Goal: Transaction & Acquisition: Book appointment/travel/reservation

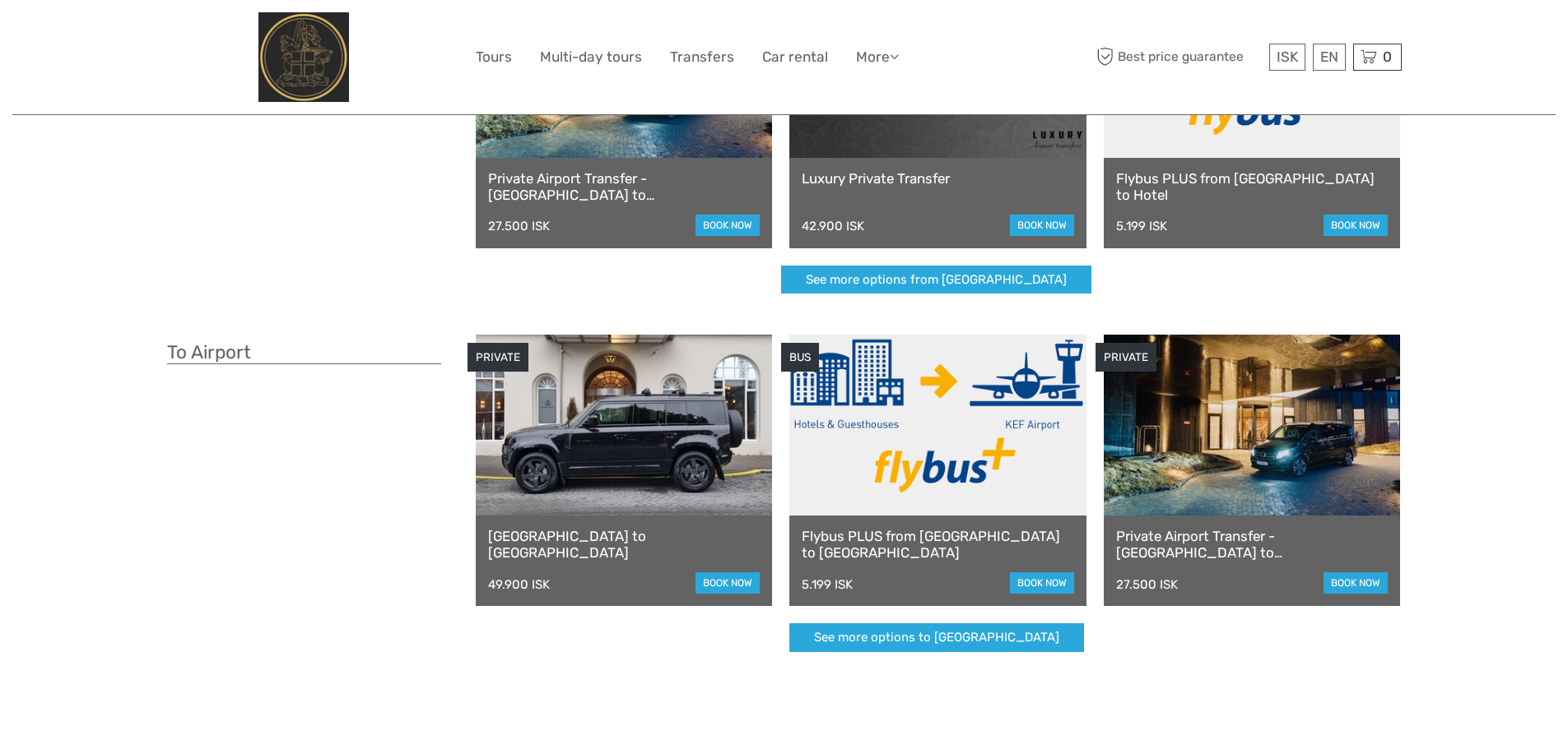
scroll to position [247, 0]
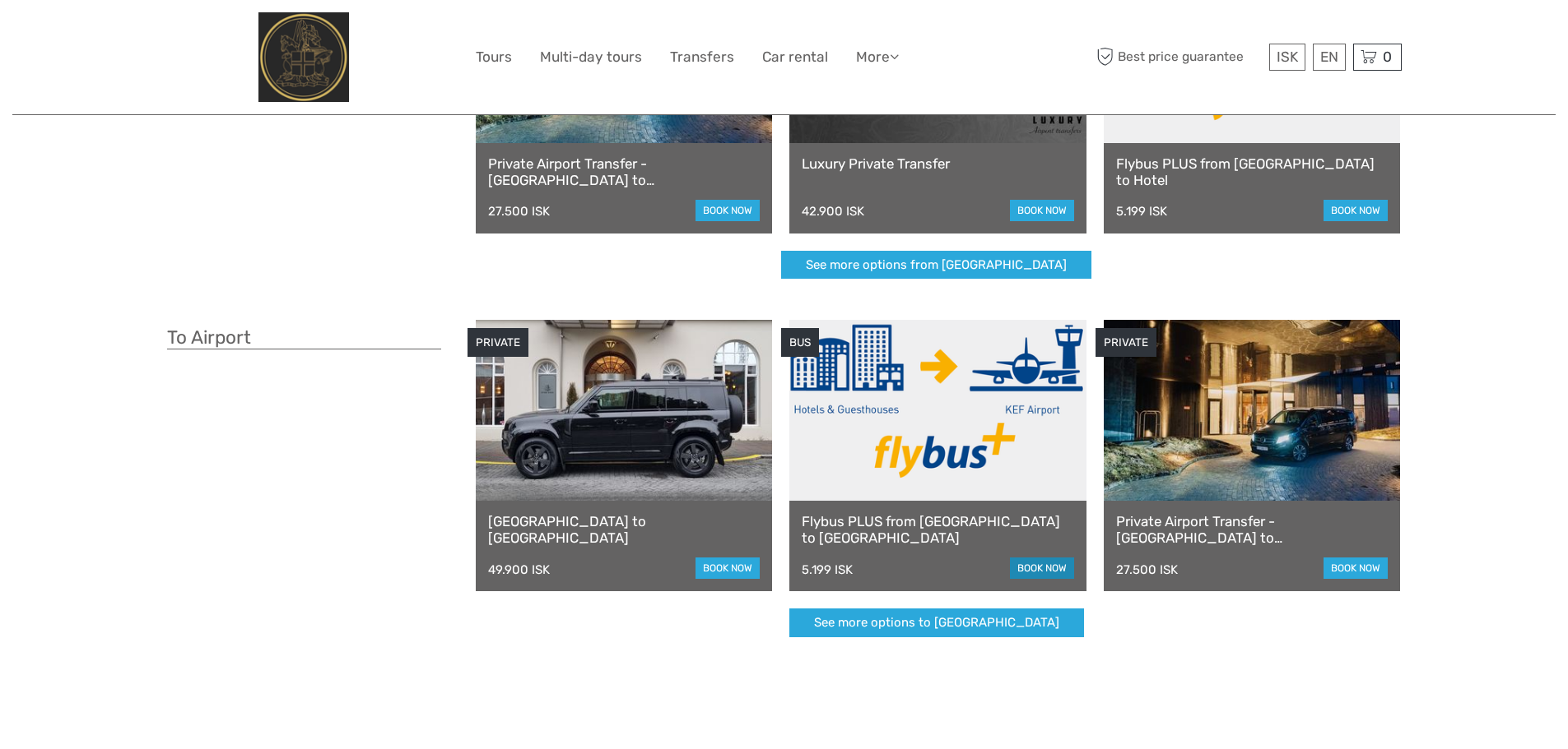
click at [1035, 569] on link "book now" at bounding box center [1041, 568] width 64 height 21
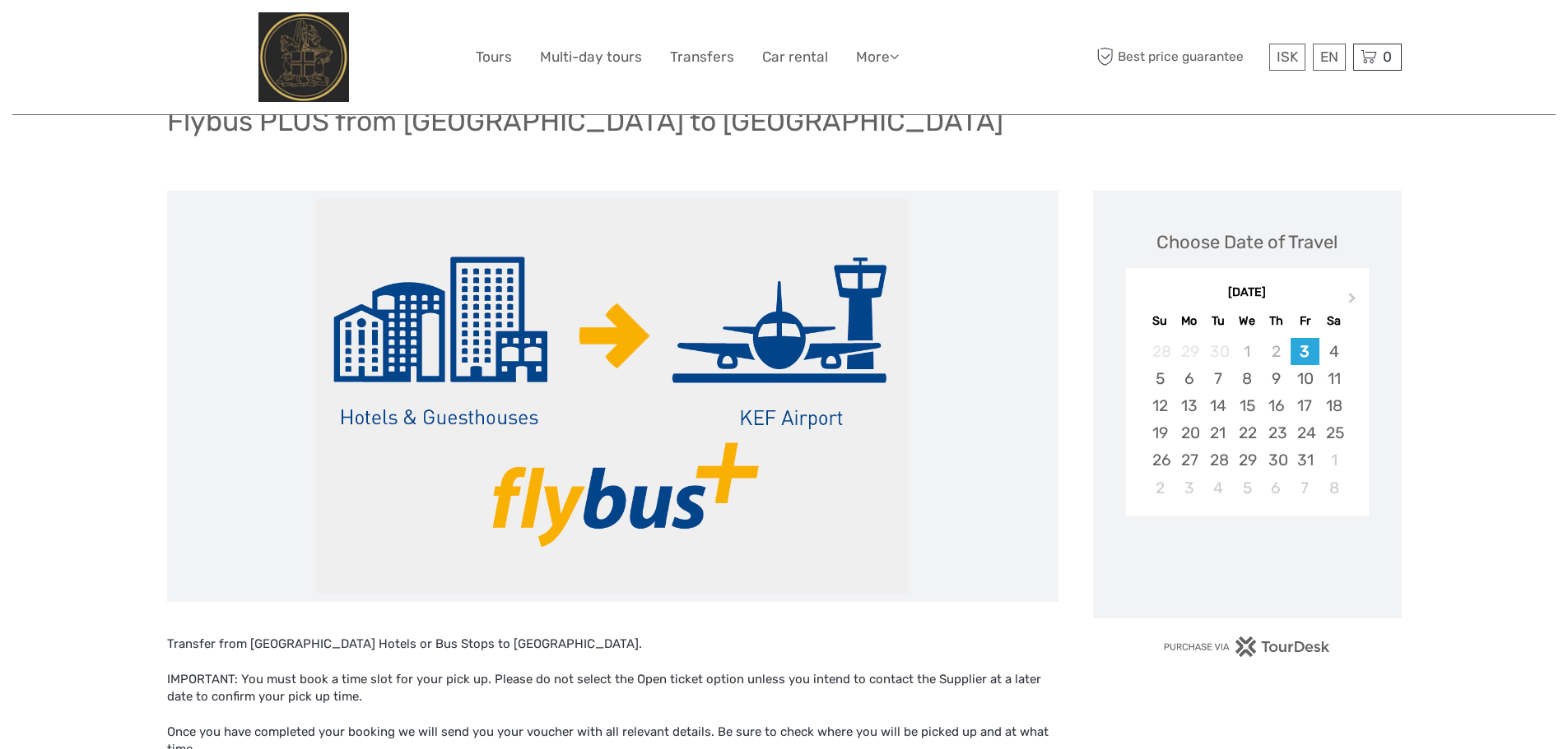
scroll to position [165, 0]
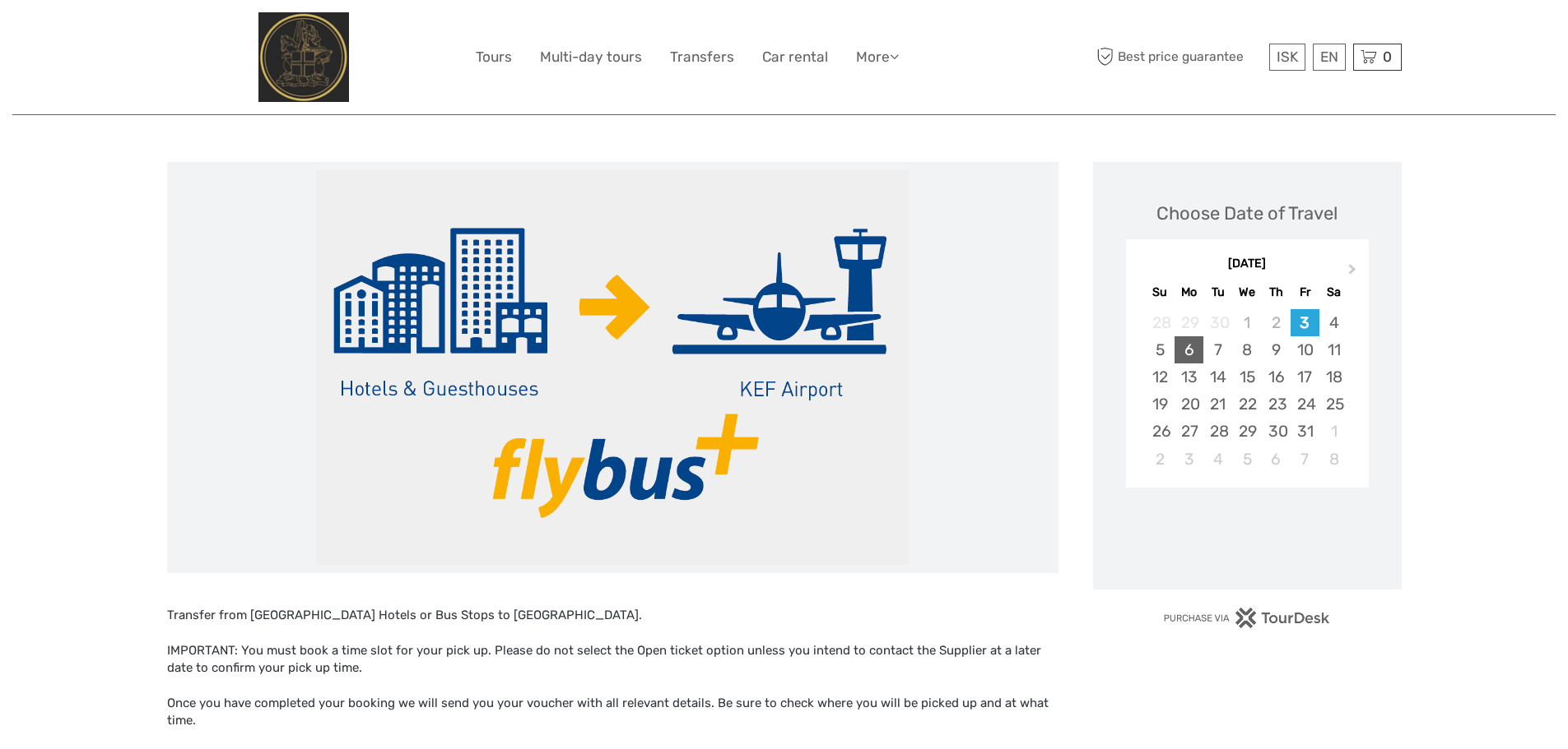
click at [1191, 355] on div "6" at bounding box center [1188, 350] width 29 height 27
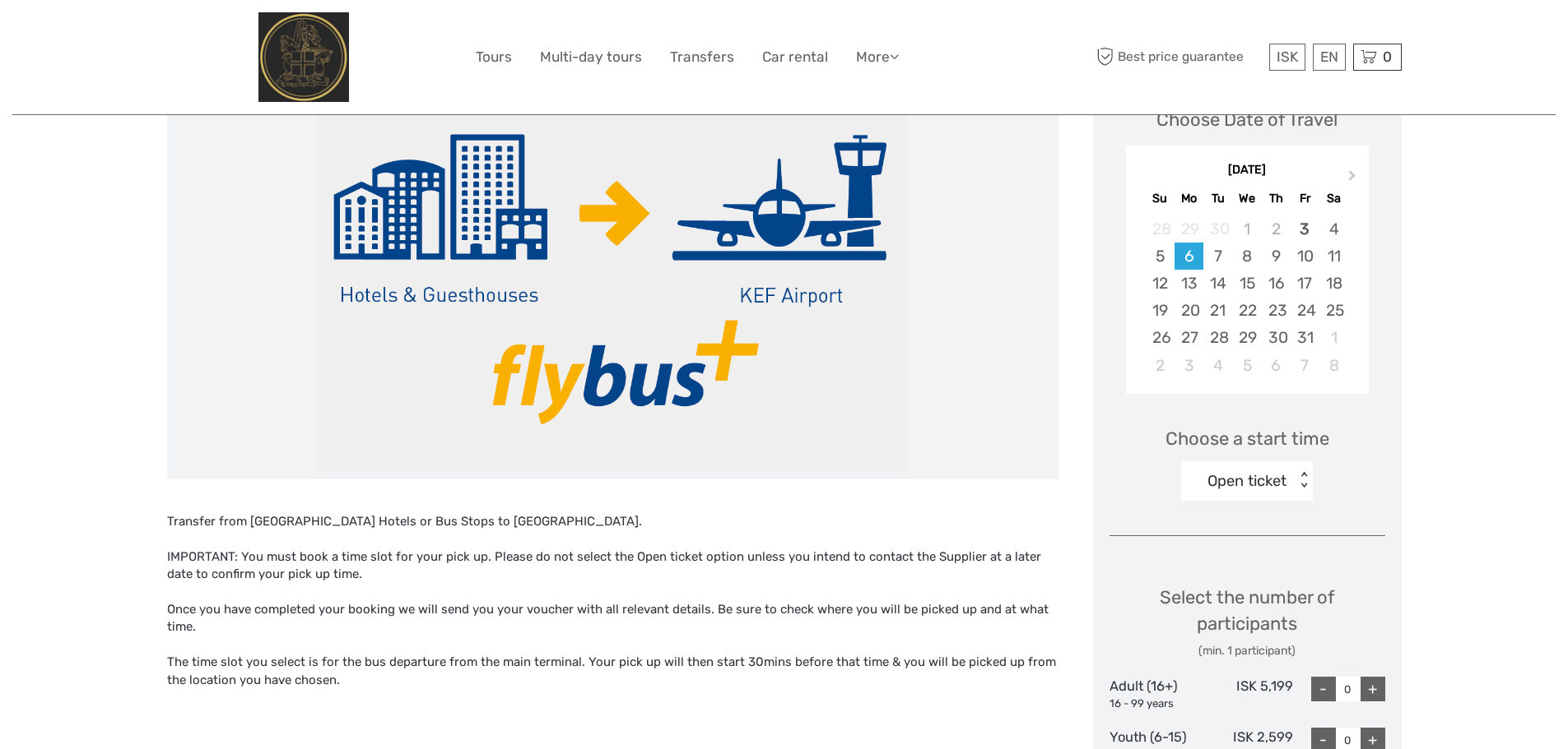
scroll to position [247, 0]
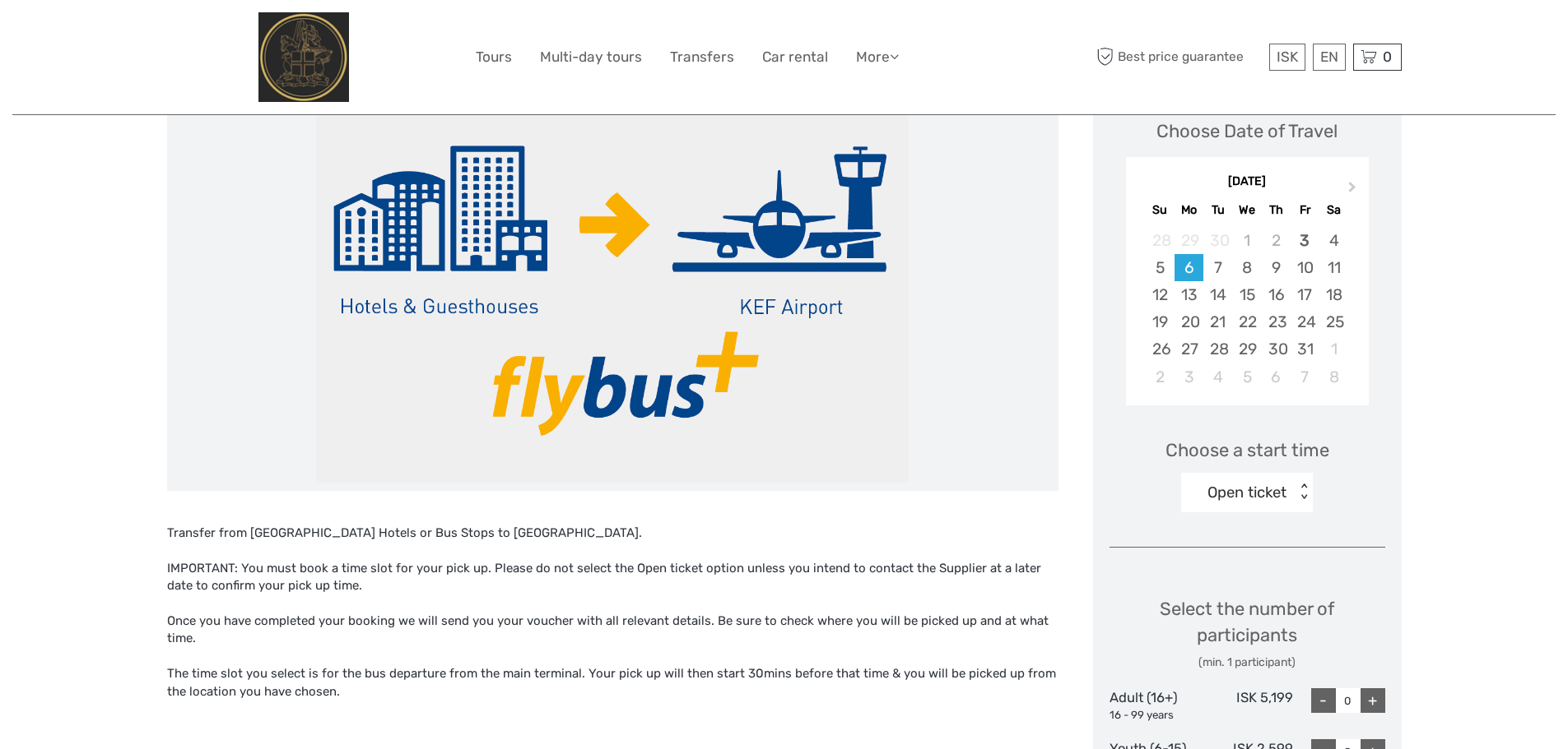
click at [1299, 499] on div "< >" at bounding box center [1304, 492] width 14 height 17
click at [1241, 592] on div "11:00" at bounding box center [1246, 594] width 115 height 28
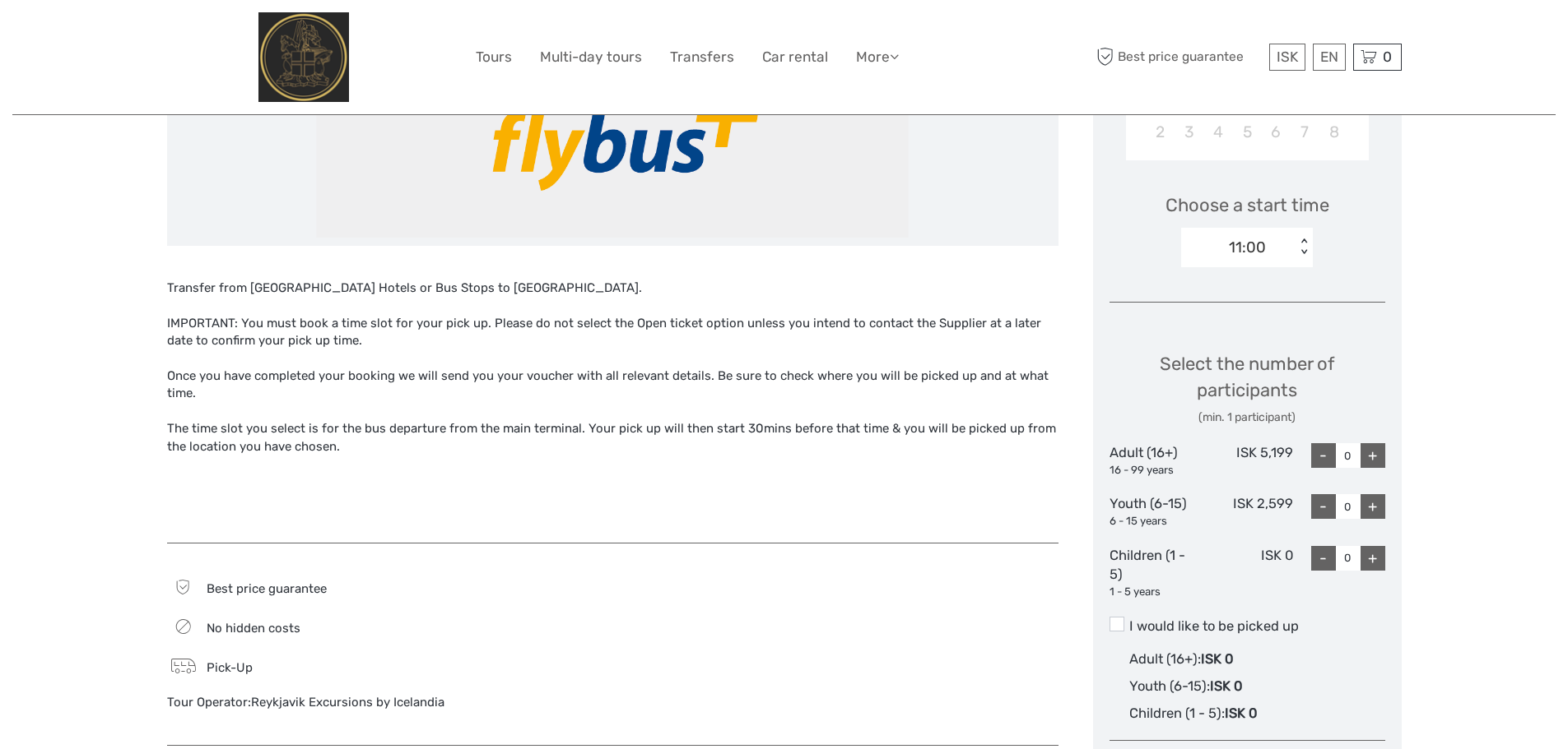
scroll to position [493, 0]
click at [1377, 460] on div "+" at bounding box center [1373, 454] width 25 height 25
type input "1"
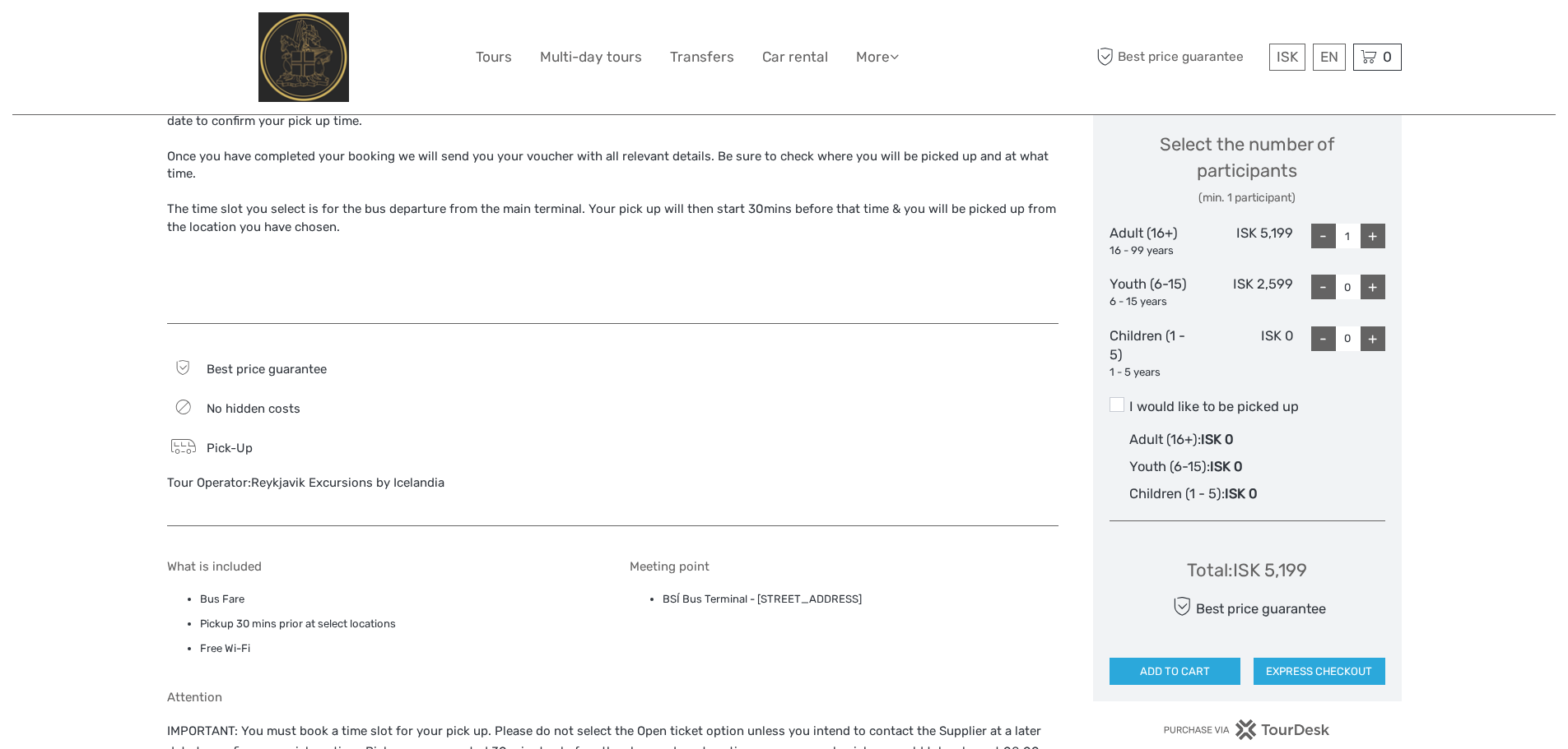
scroll to position [740, 0]
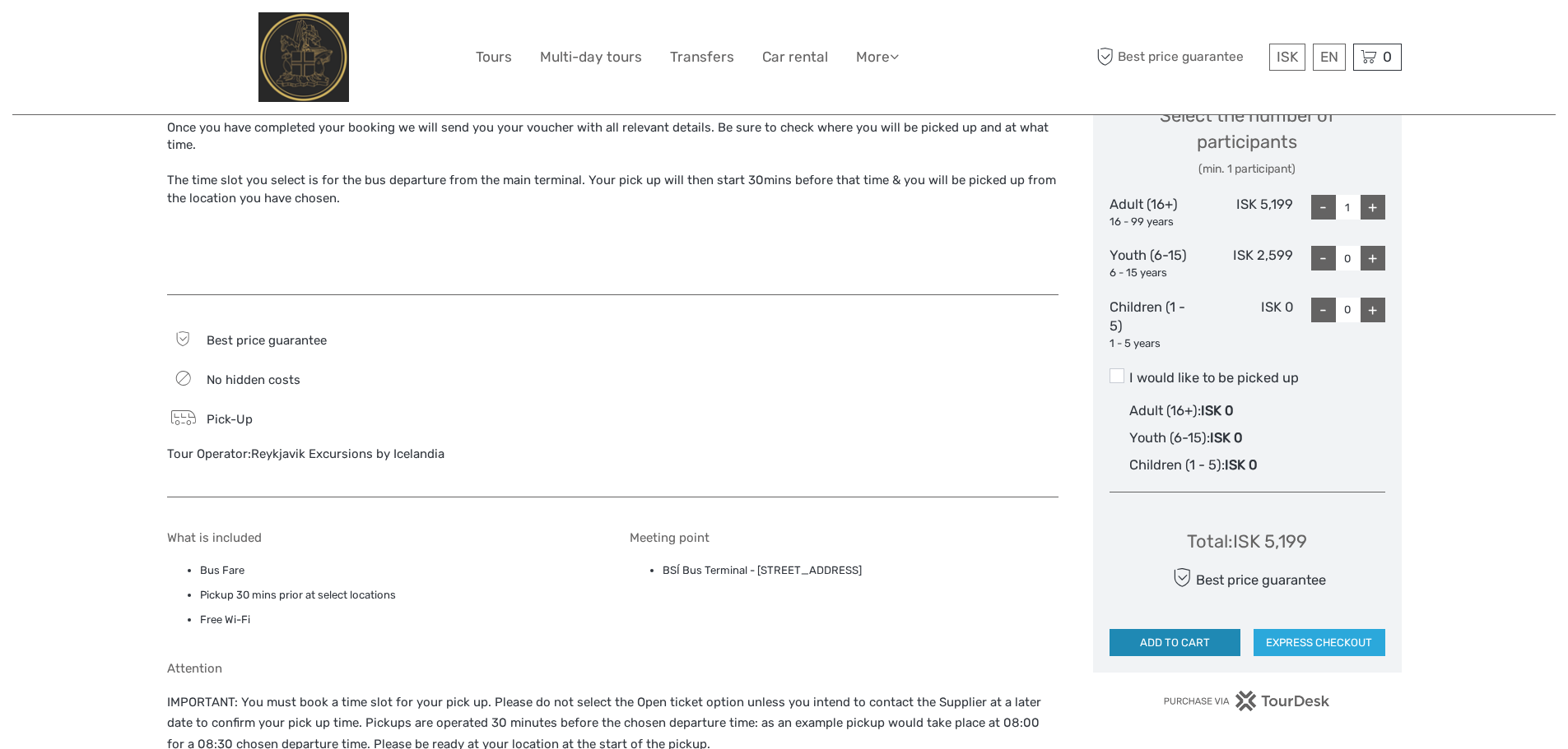
click at [1192, 647] on button "ADD TO CART" at bounding box center [1175, 643] width 132 height 28
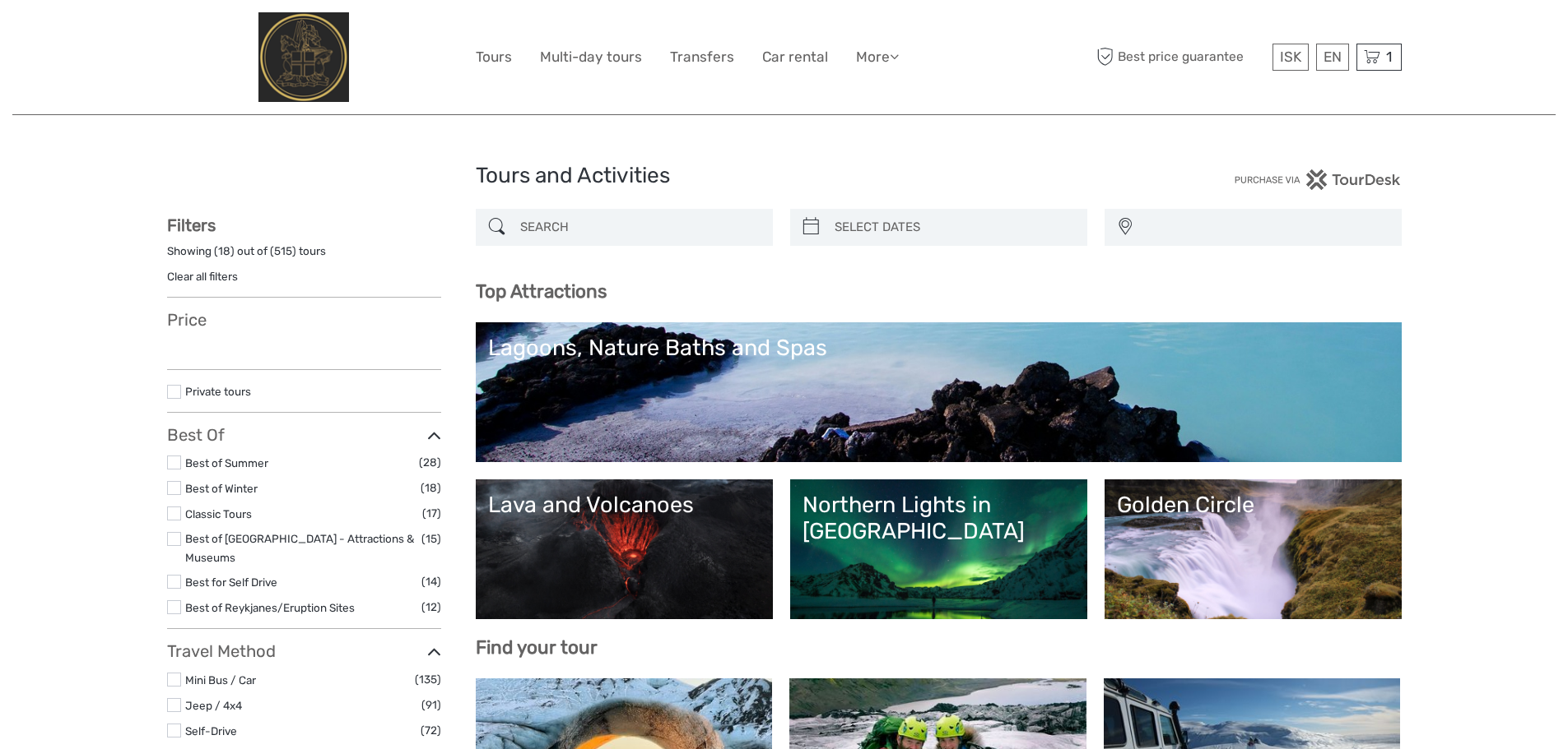
select select
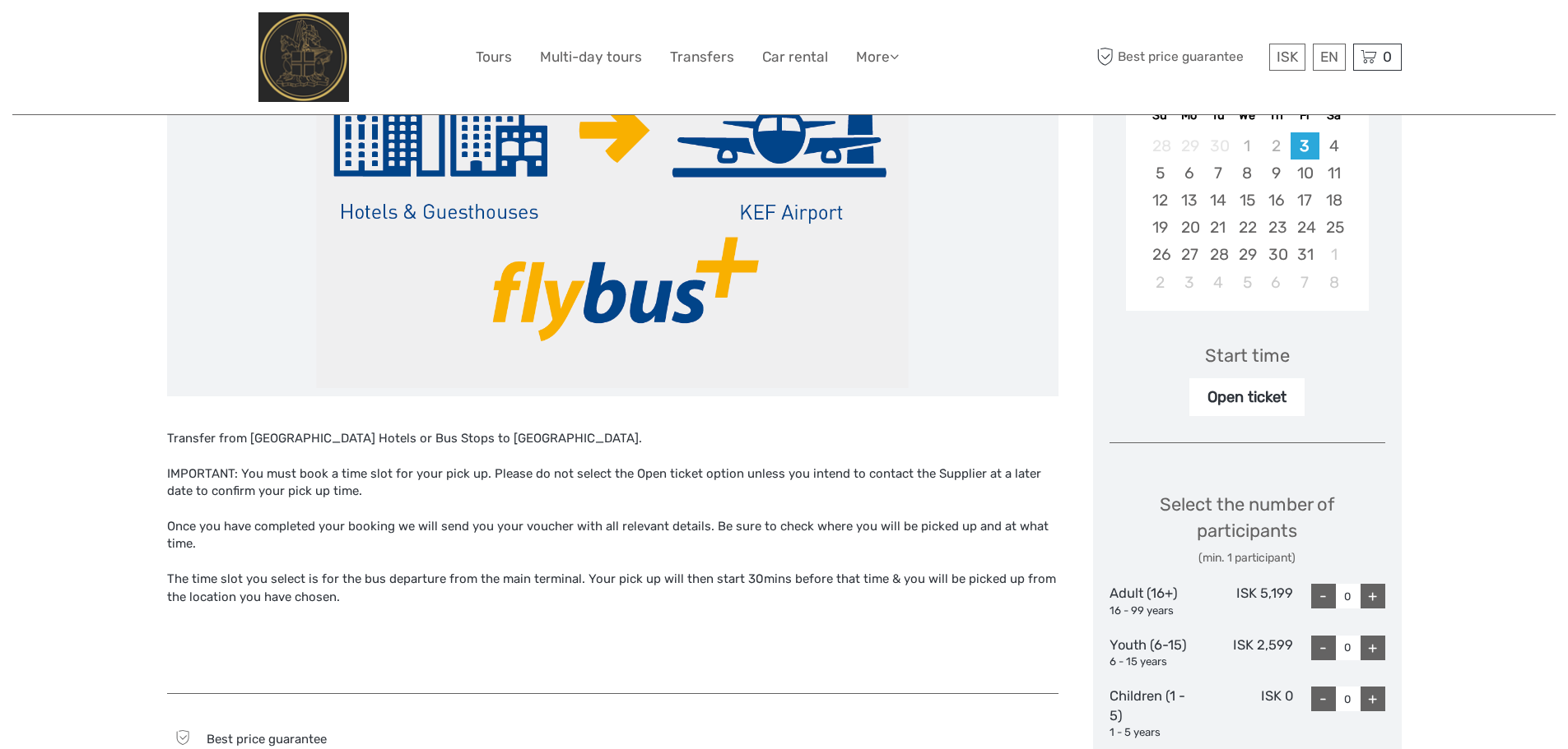
scroll to position [247, 0]
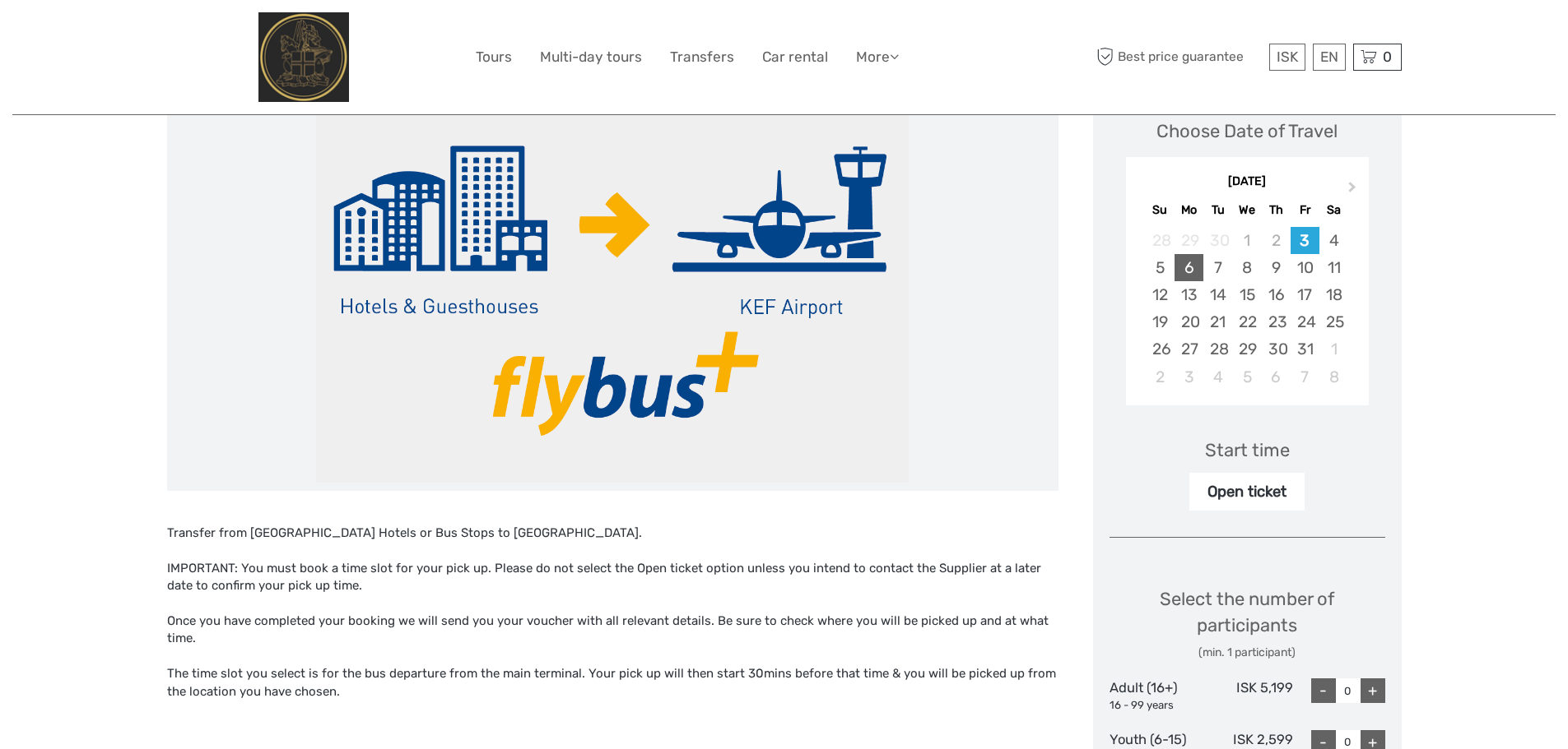
click at [1191, 272] on div "6" at bounding box center [1188, 267] width 29 height 27
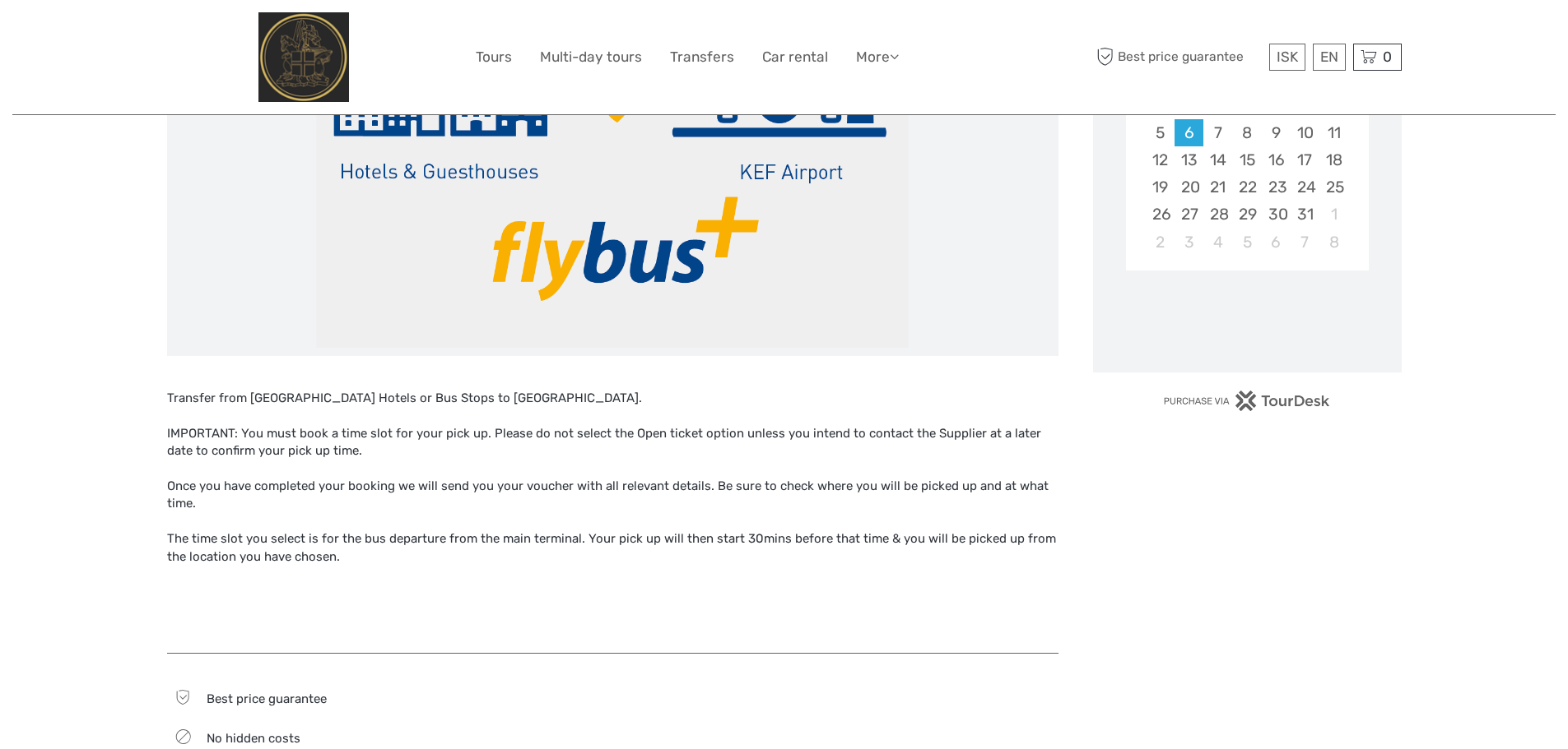
scroll to position [411, 0]
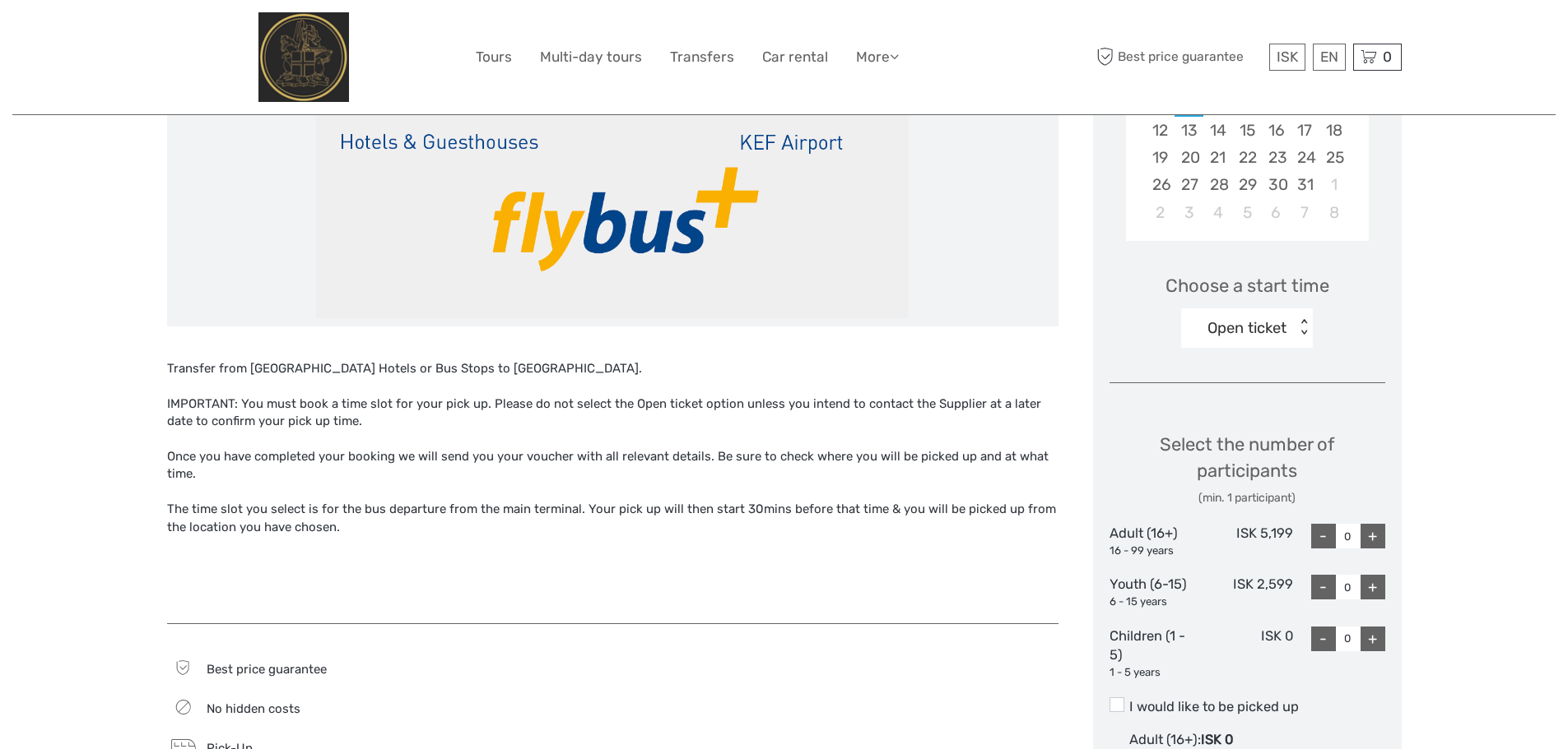
click at [1366, 535] on div "+" at bounding box center [1373, 536] width 25 height 25
click at [1302, 334] on div "< >" at bounding box center [1304, 327] width 14 height 17
click at [1213, 413] on div "11:00" at bounding box center [1246, 408] width 115 height 28
type input "0"
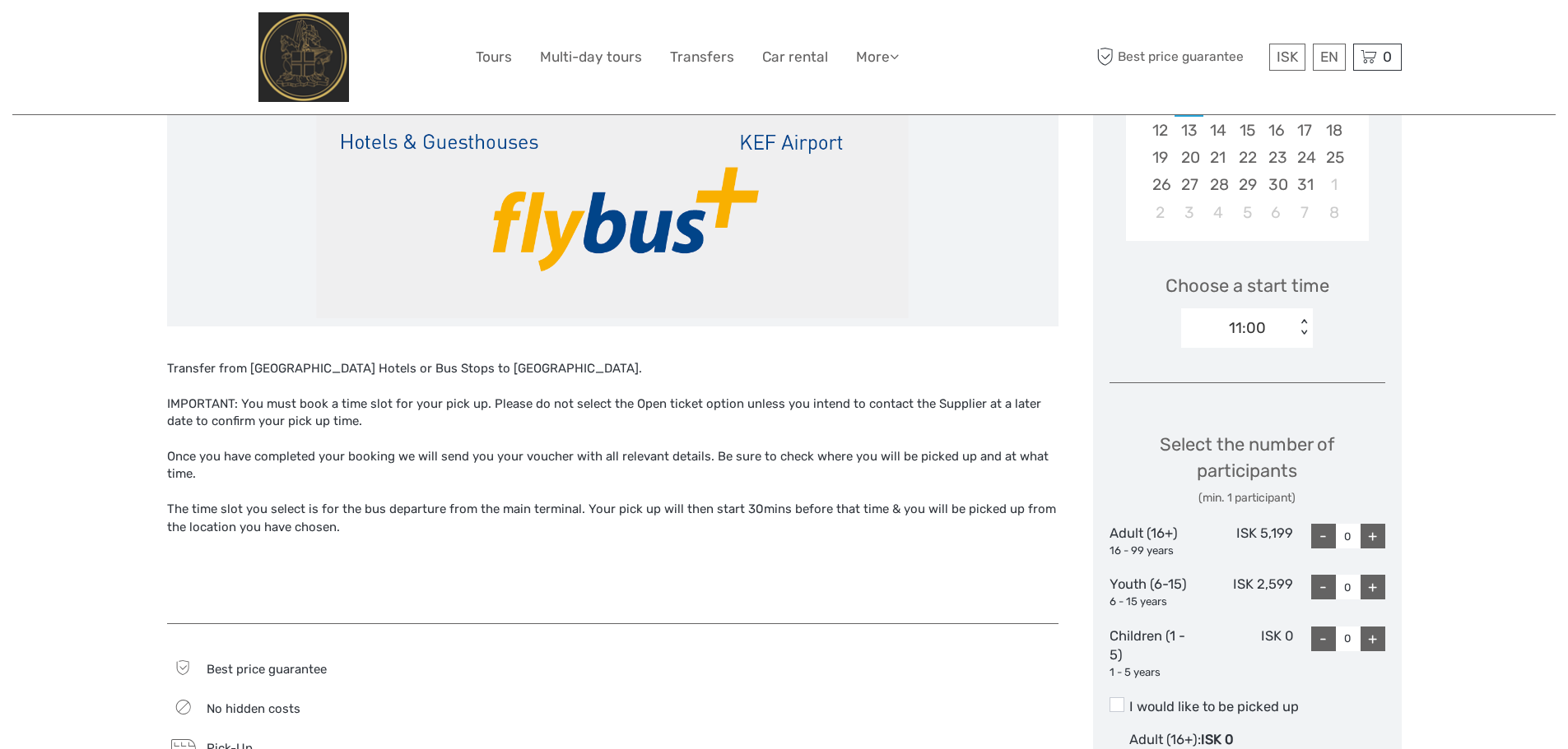
click at [1503, 473] on div "Region / Starts from: Capital Region Travel method: Bus 45 minutes Verified Ope…" at bounding box center [784, 629] width 1543 height 2080
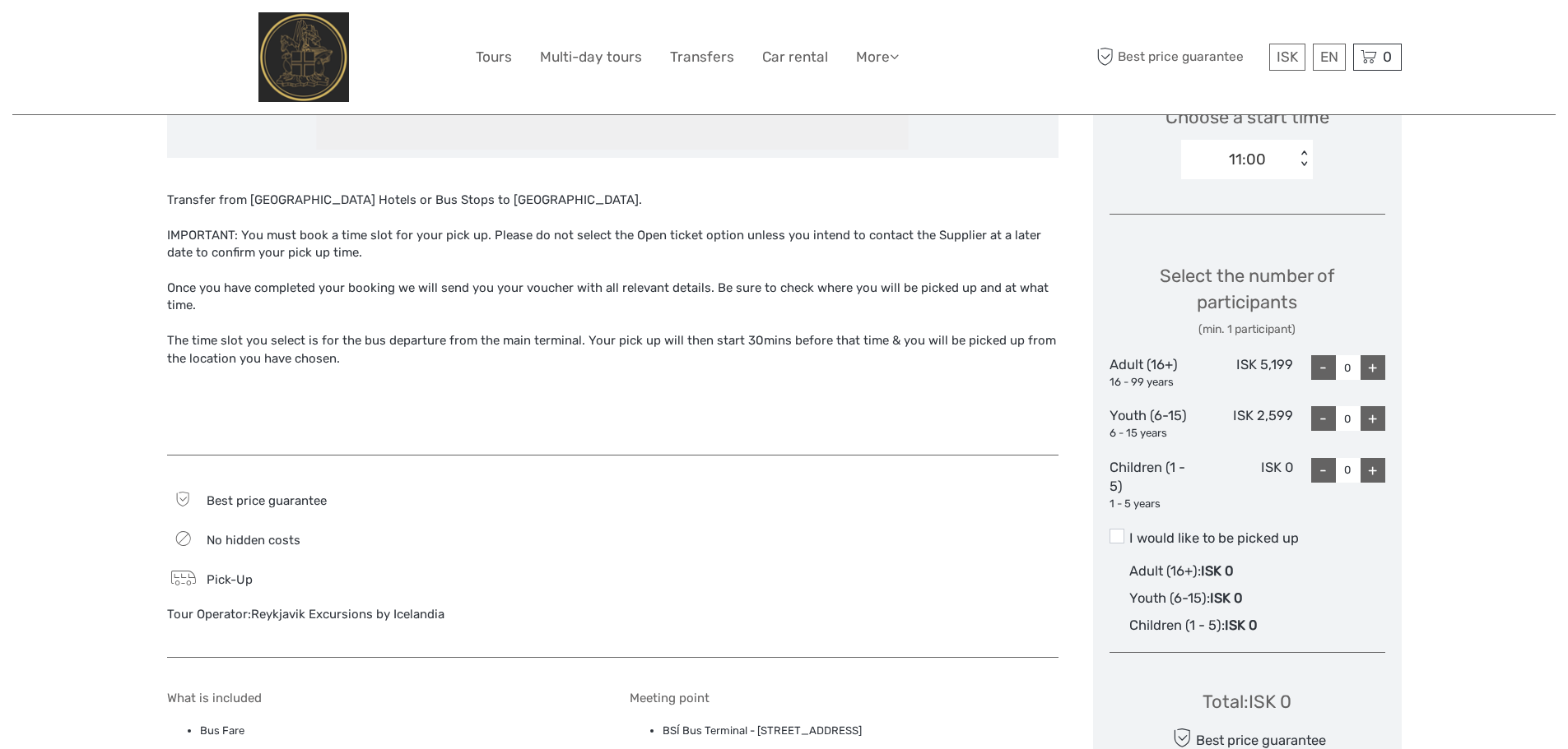
scroll to position [658, 0]
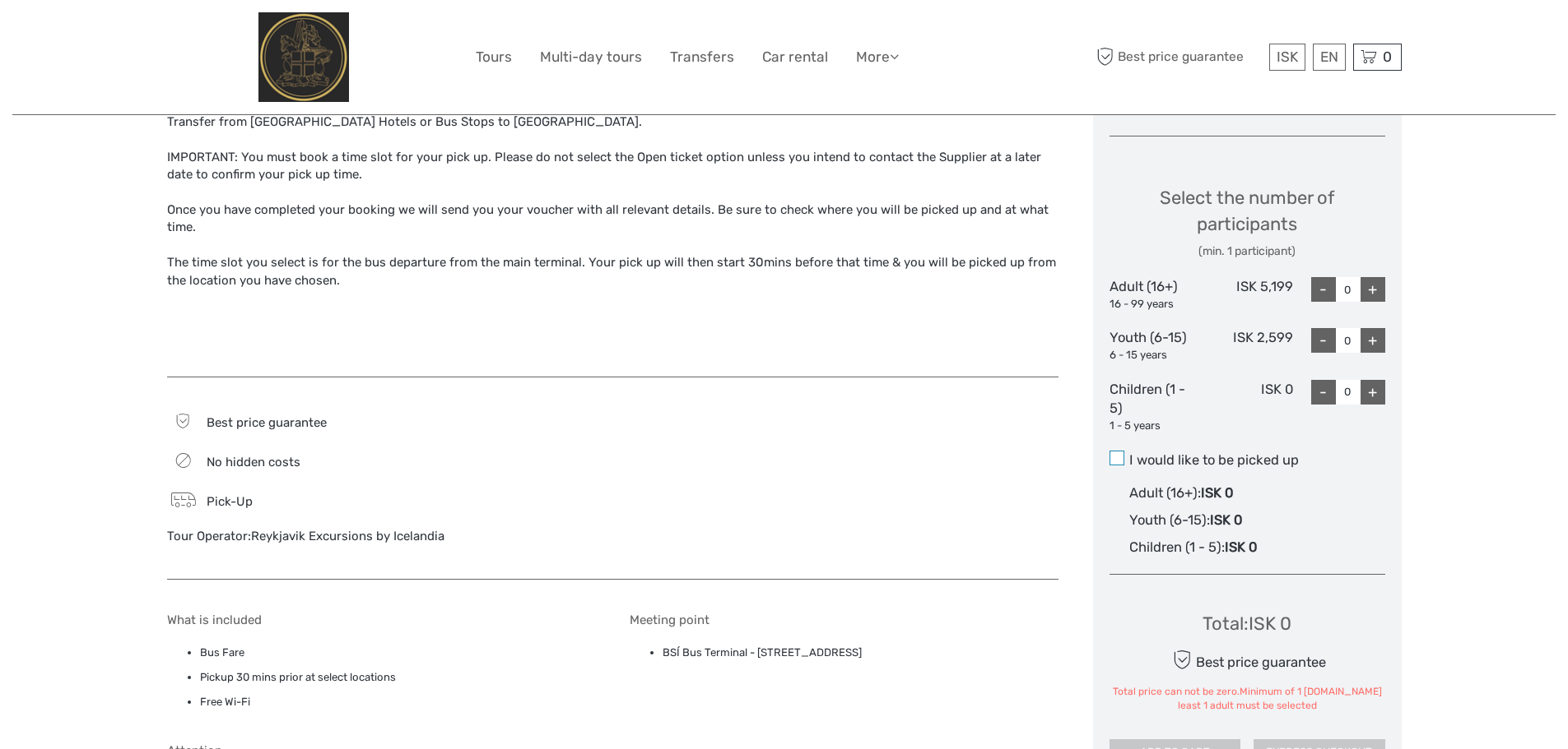
click at [1113, 459] on span at bounding box center [1116, 458] width 15 height 15
click at [1129, 454] on input "I would like to be picked up" at bounding box center [1129, 454] width 0 height 0
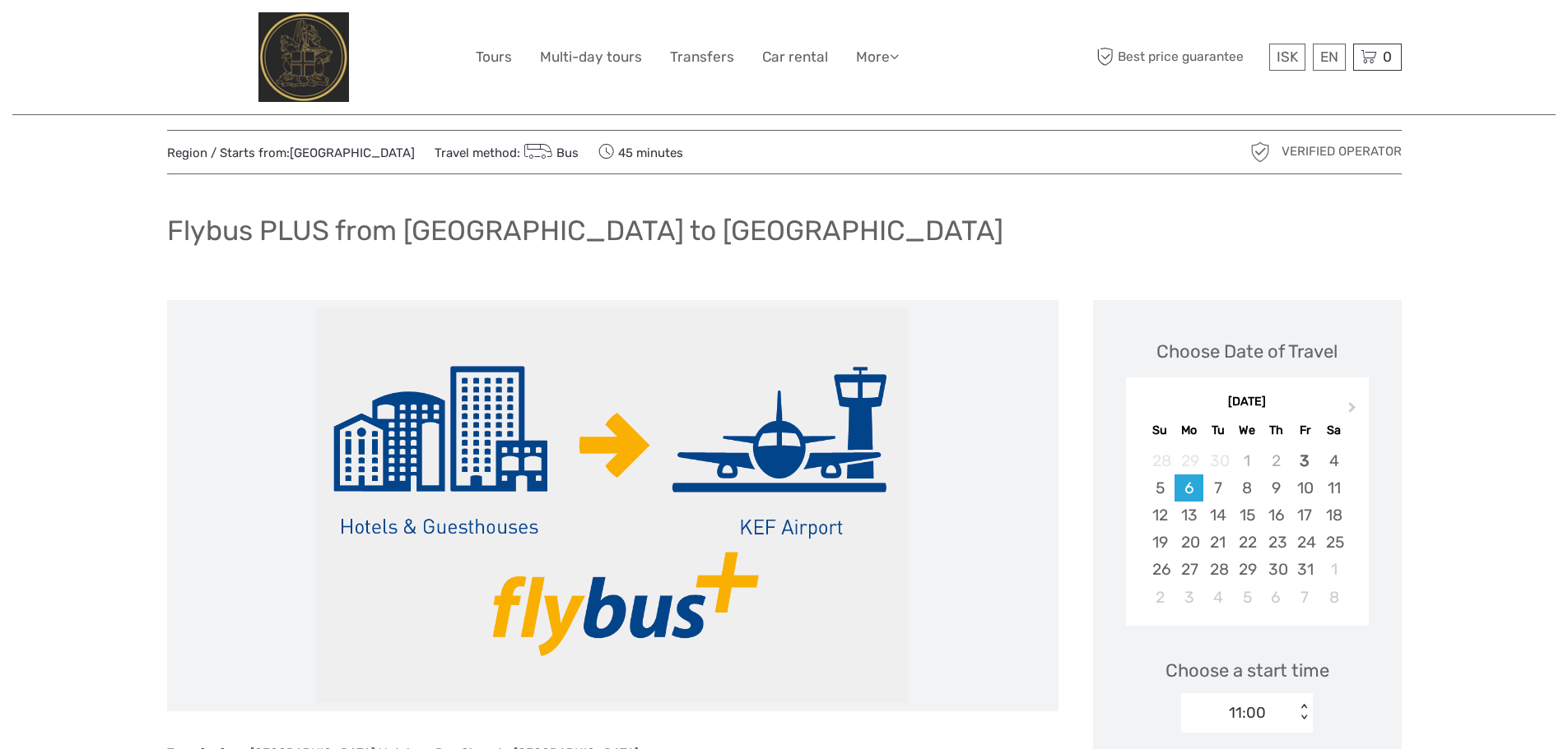
scroll to position [0, 0]
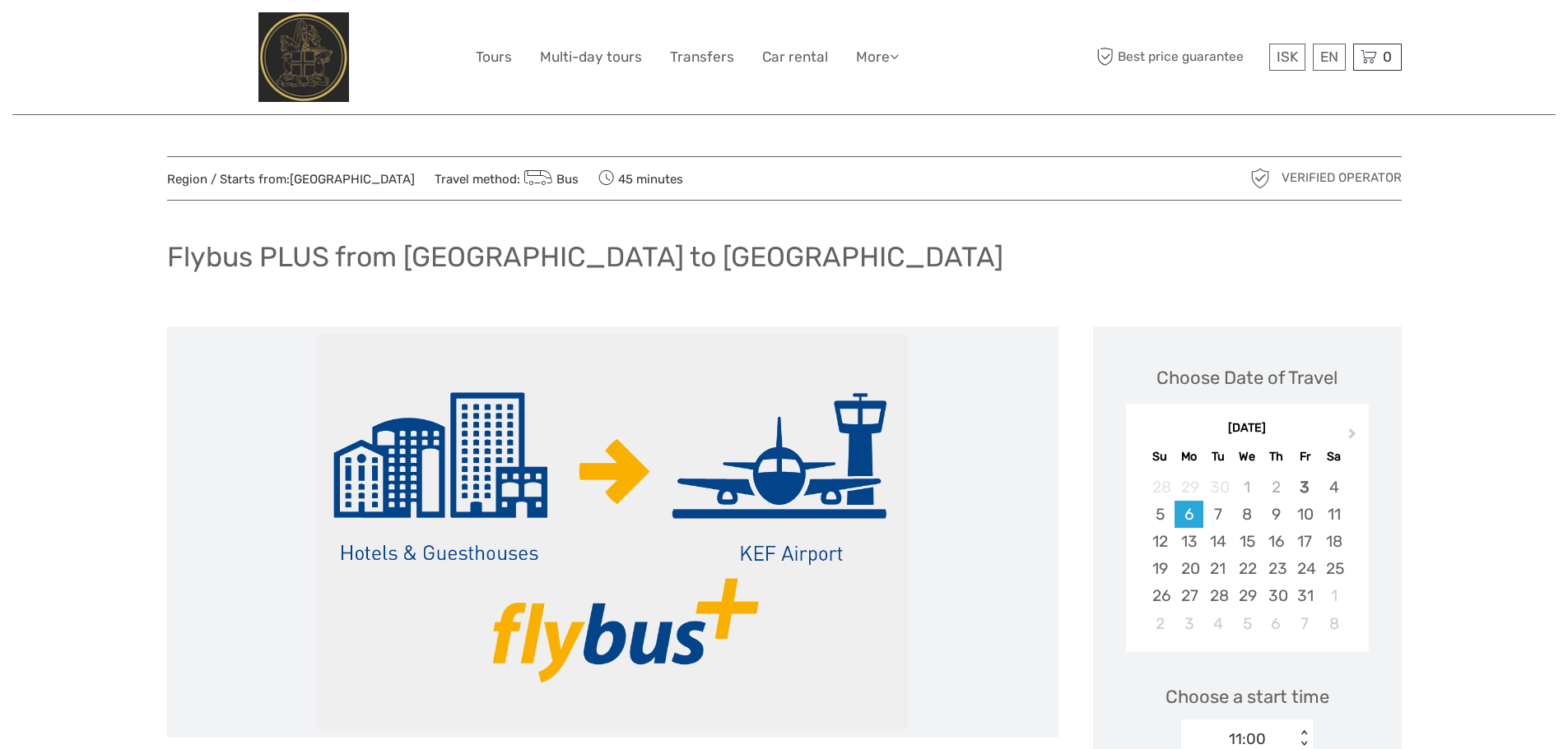
click at [610, 480] on img at bounding box center [612, 532] width 592 height 395
click at [439, 490] on img at bounding box center [612, 532] width 592 height 395
click at [659, 477] on img at bounding box center [612, 532] width 592 height 395
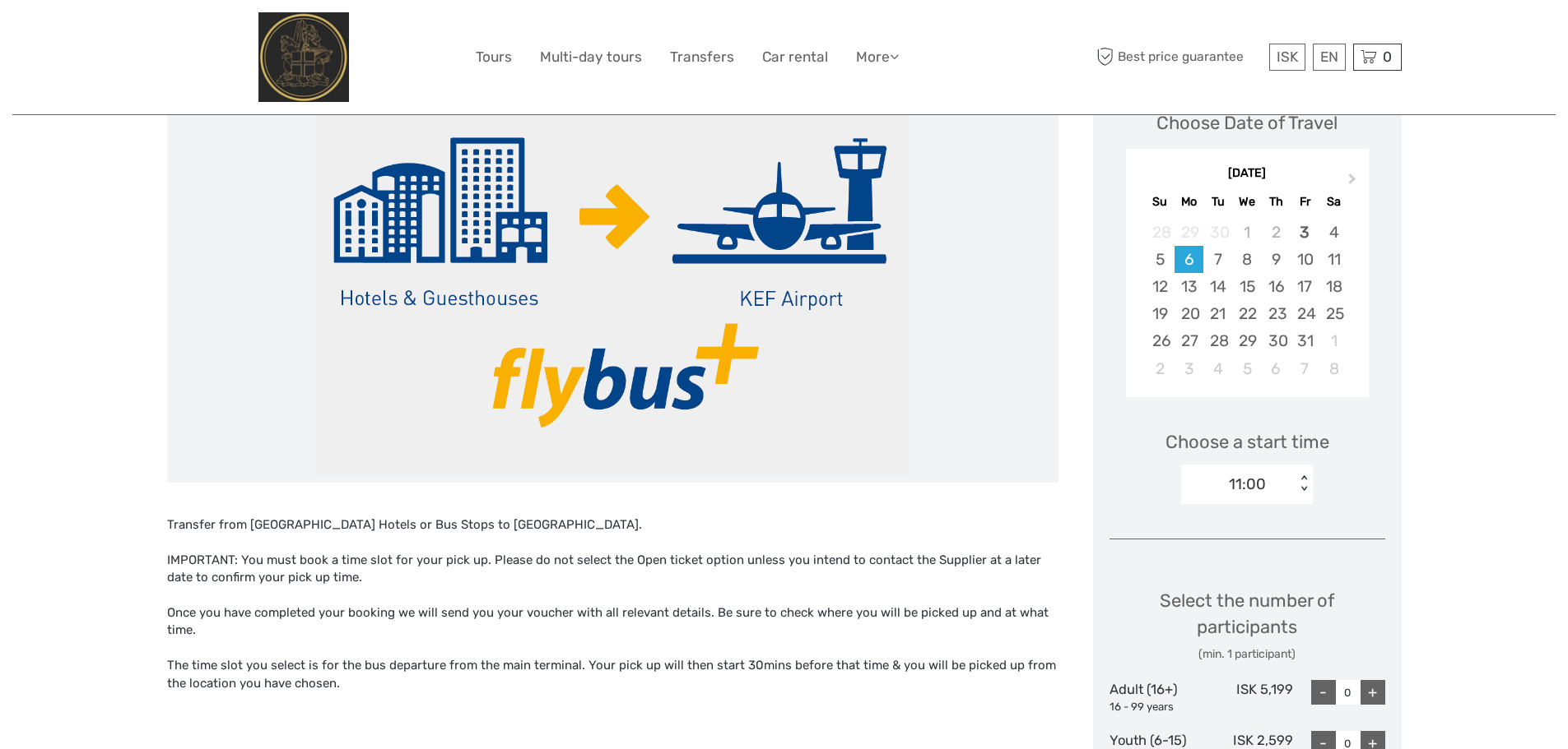
scroll to position [165, 0]
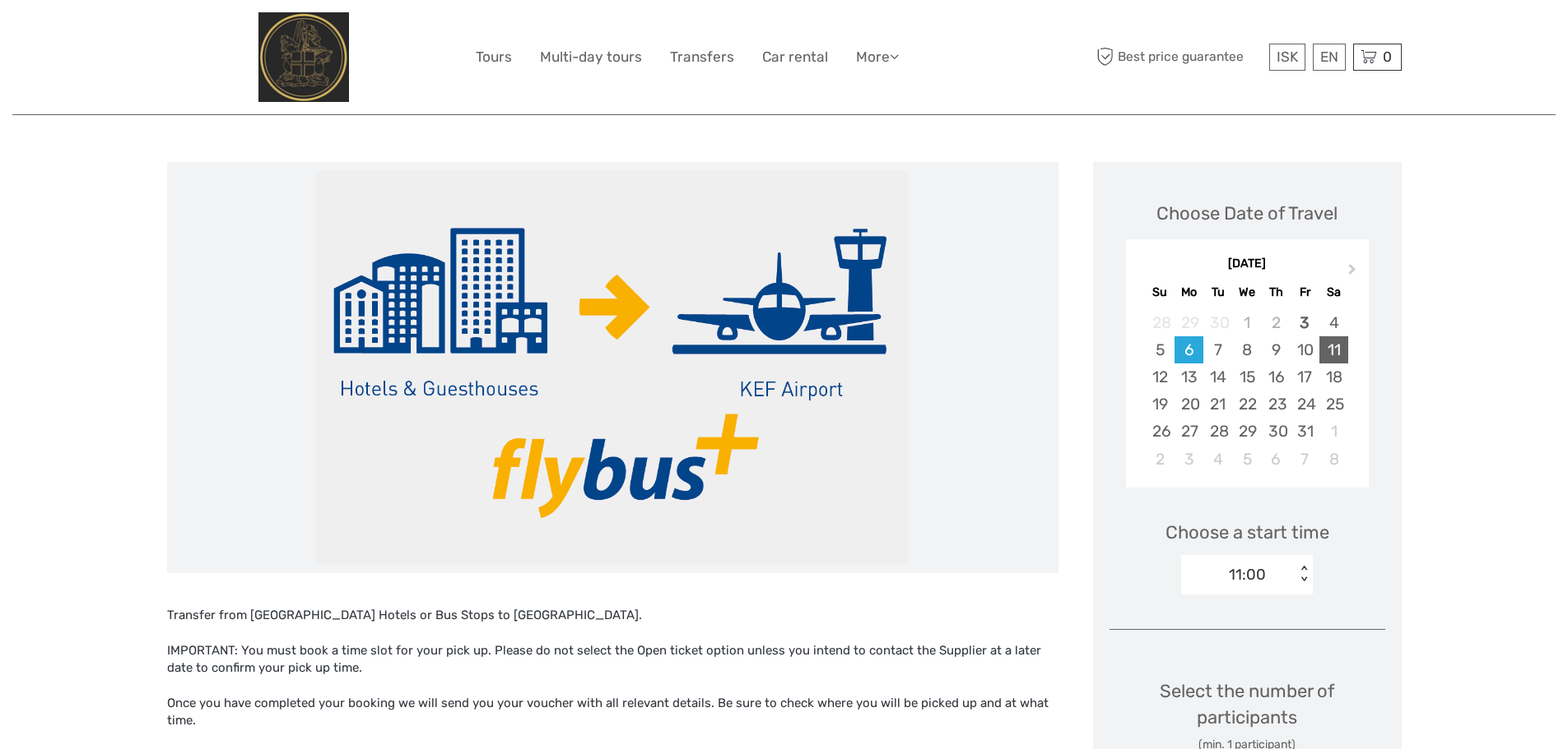
click at [1331, 358] on div "11" at bounding box center [1334, 350] width 29 height 27
click at [1301, 580] on div "< >" at bounding box center [1304, 574] width 14 height 17
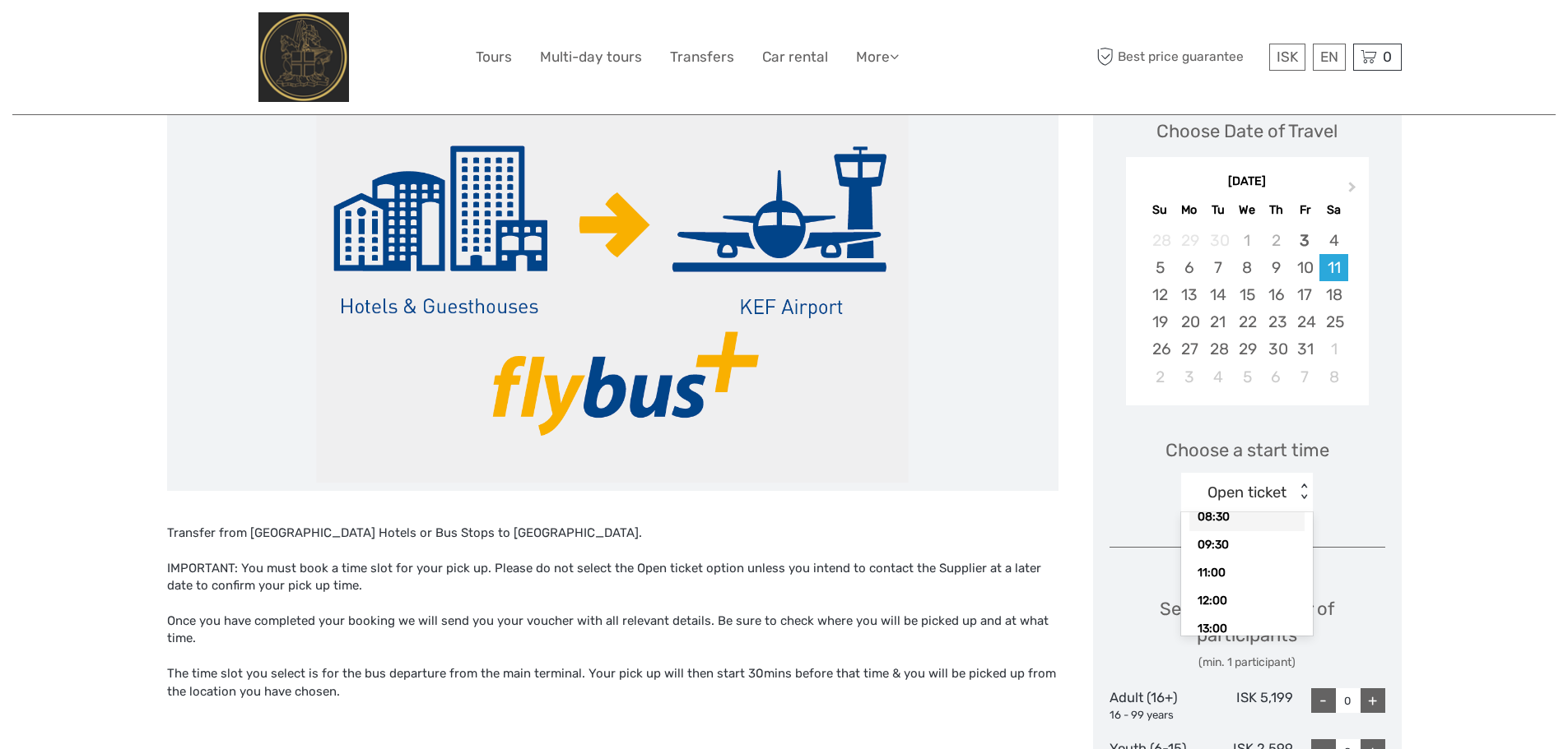
click at [1223, 519] on div "08:30" at bounding box center [1246, 517] width 115 height 28
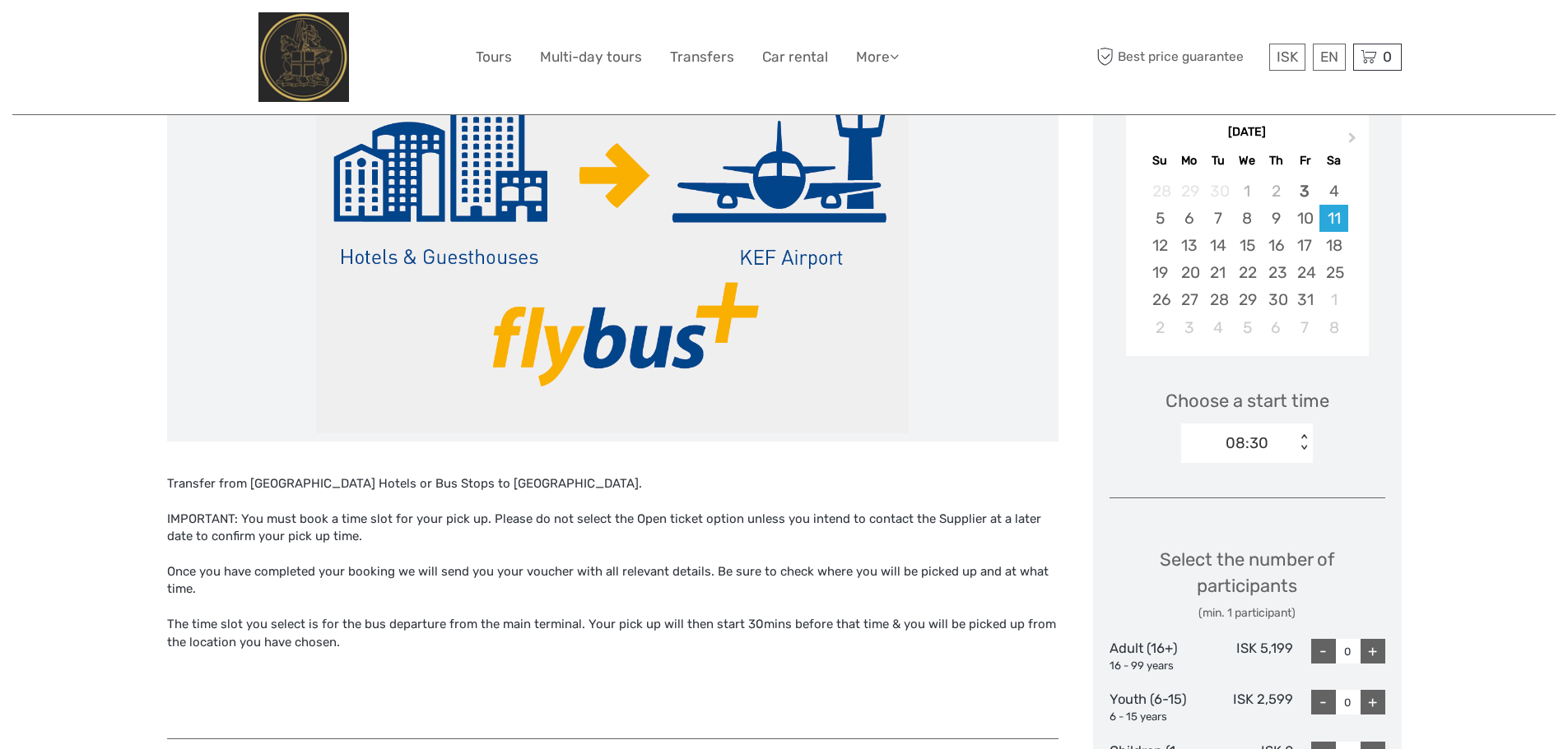
scroll to position [82, 0]
